Goal: Information Seeking & Learning: Understand process/instructions

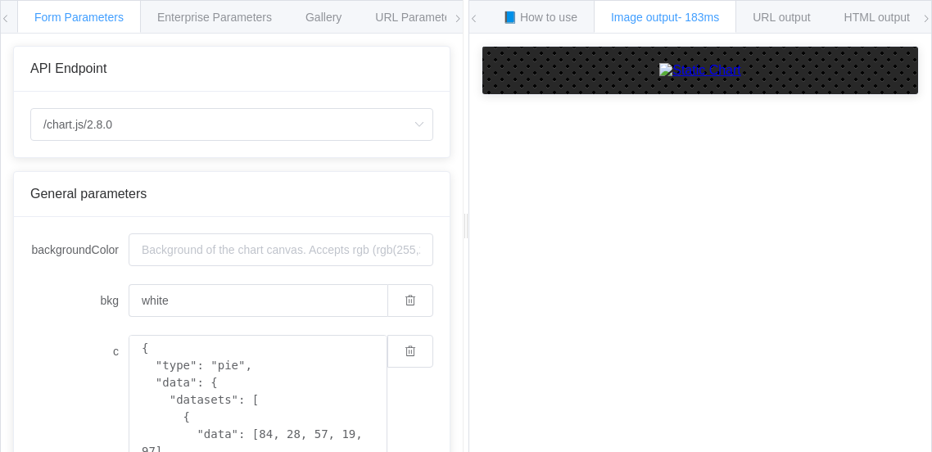
scroll to position [237, 0]
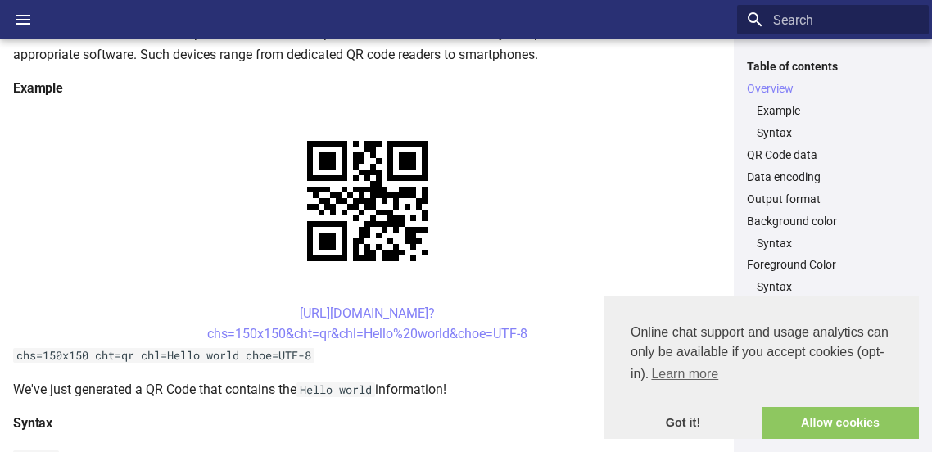
scroll to position [283, 0]
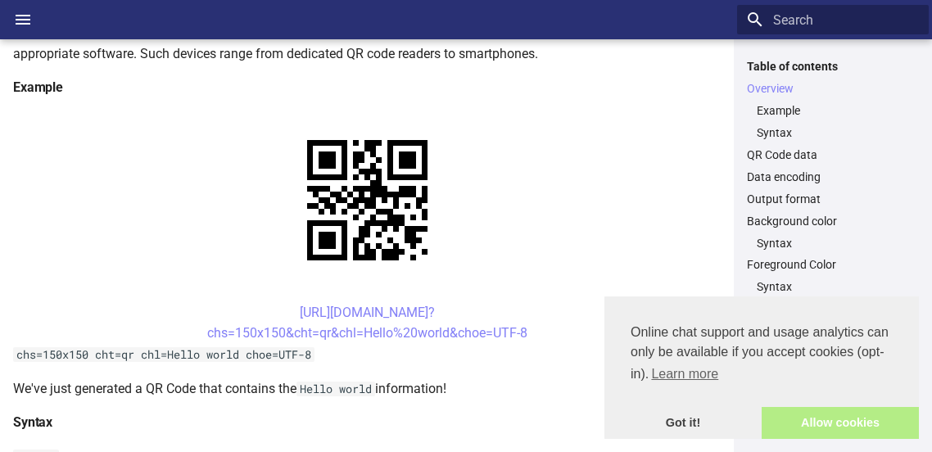
click at [800, 422] on link "Allow cookies" at bounding box center [840, 423] width 157 height 33
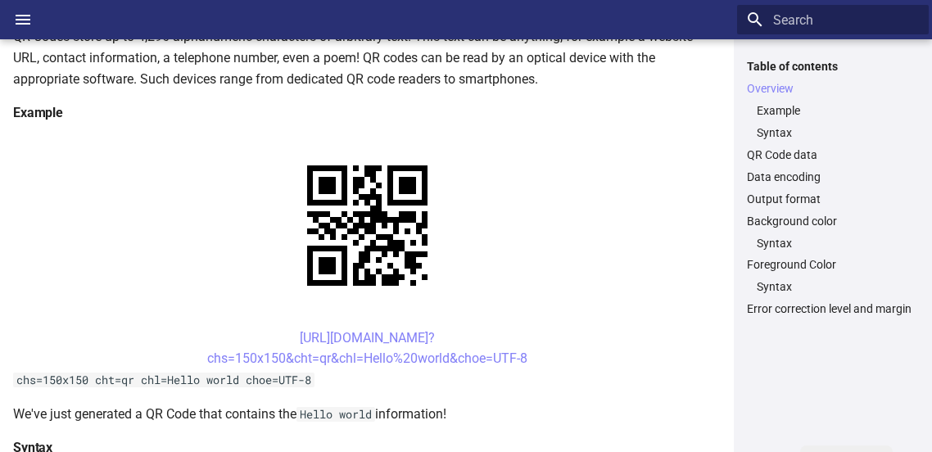
scroll to position [274, 0]
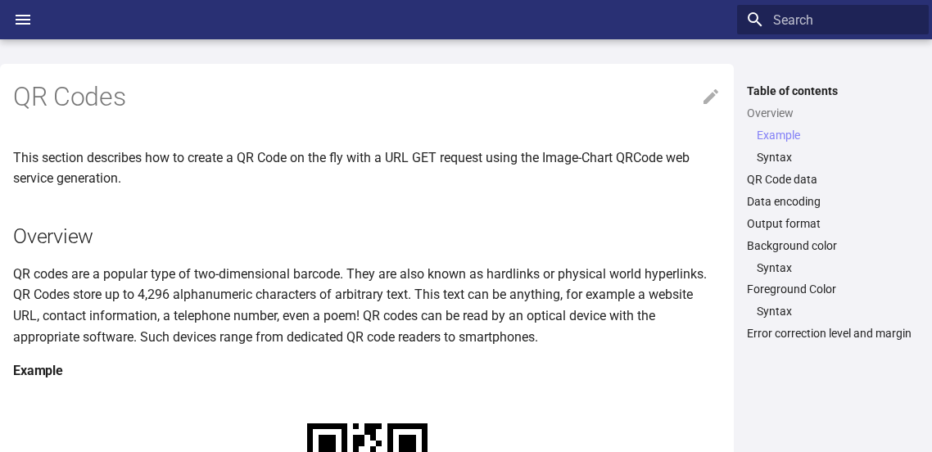
scroll to position [365, 0]
